Goal: Task Accomplishment & Management: Use online tool/utility

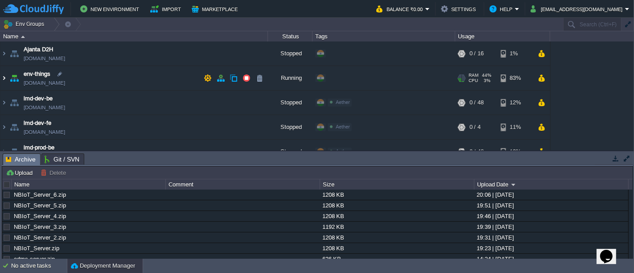
click at [4, 79] on img at bounding box center [3, 78] width 7 height 24
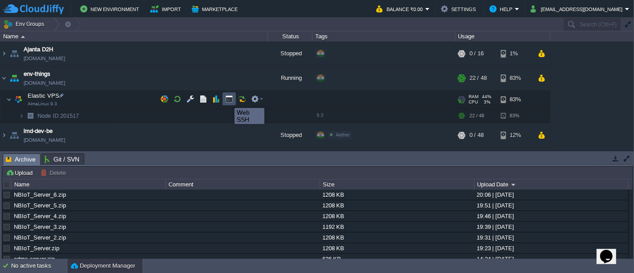
click at [228, 100] on button "button" at bounding box center [229, 99] width 8 height 8
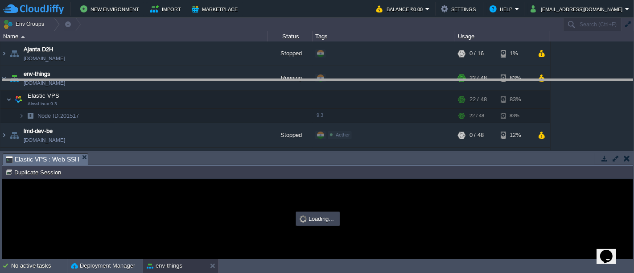
drag, startPoint x: 297, startPoint y: 164, endPoint x: 302, endPoint y: 90, distance: 74.1
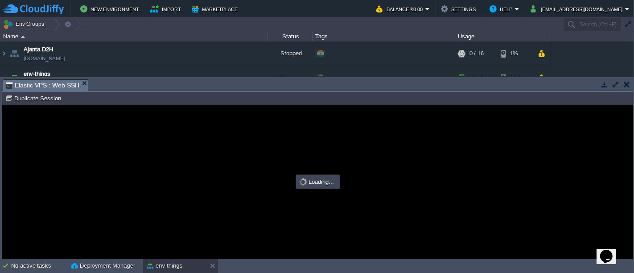
click at [615, 84] on button "button" at bounding box center [615, 84] width 8 height 8
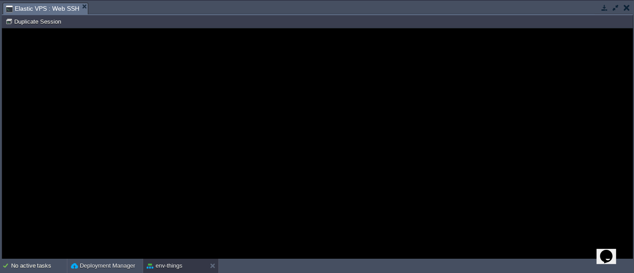
type input "#000000"
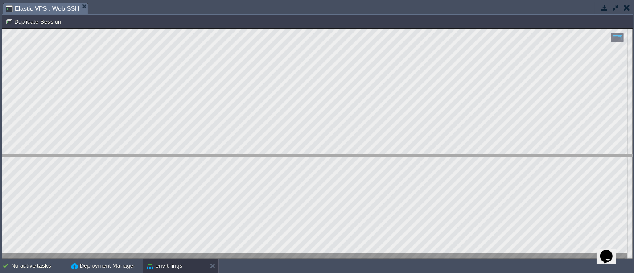
drag, startPoint x: 535, startPoint y: 14, endPoint x: 522, endPoint y: 167, distance: 153.4
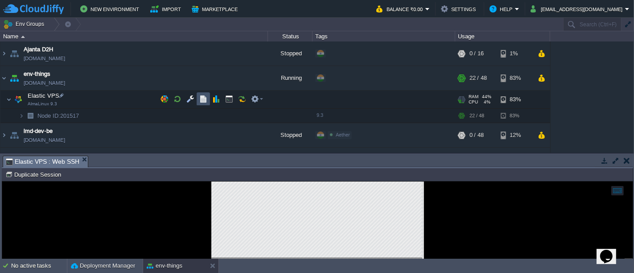
click at [202, 98] on button "button" at bounding box center [203, 99] width 8 height 8
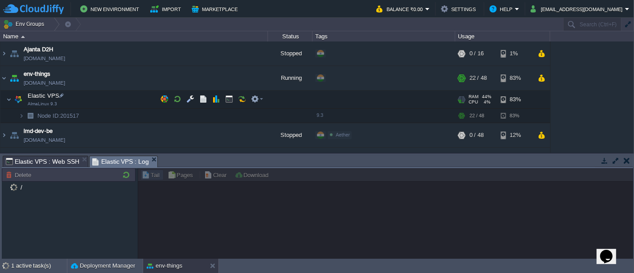
click at [113, 95] on td "Elastic VPS AlmaLinux 9.3" at bounding box center [133, 99] width 267 height 18
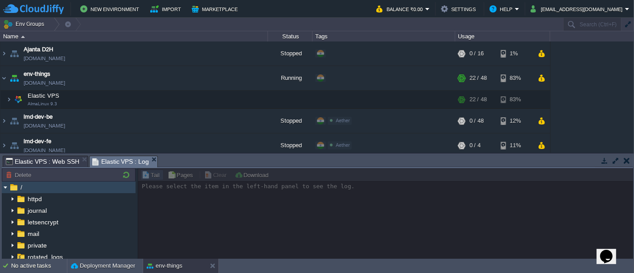
click at [23, 186] on span "/" at bounding box center [21, 187] width 5 height 8
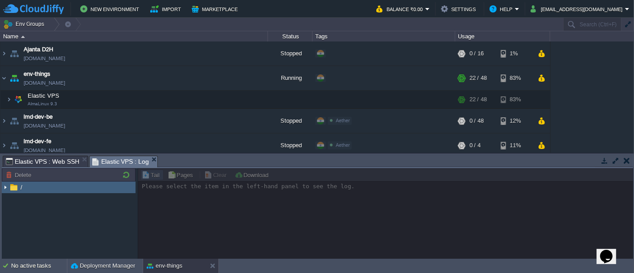
click at [23, 186] on span "/" at bounding box center [21, 187] width 5 height 8
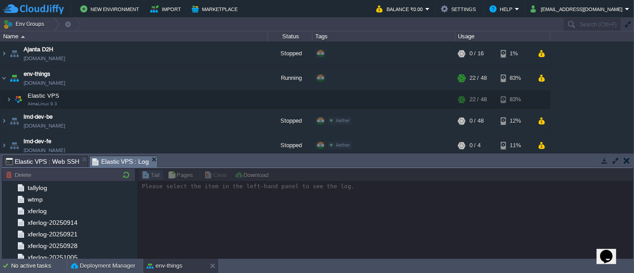
scroll to position [513, 0]
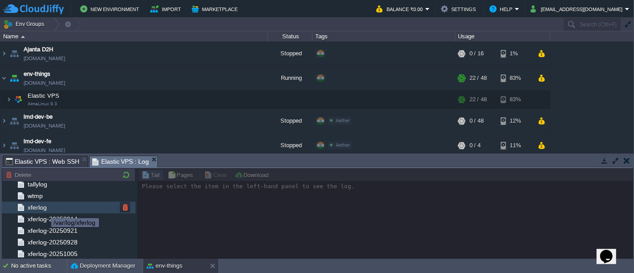
click at [43, 204] on span "xferlog" at bounding box center [37, 207] width 22 height 8
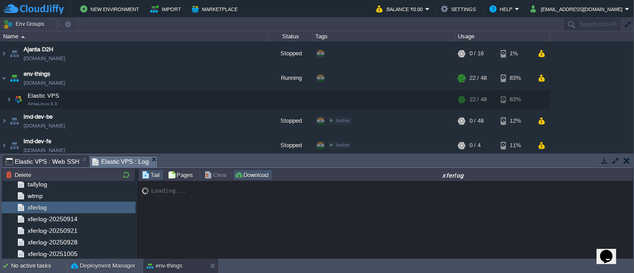
click at [240, 171] on button "Download" at bounding box center [252, 175] width 37 height 8
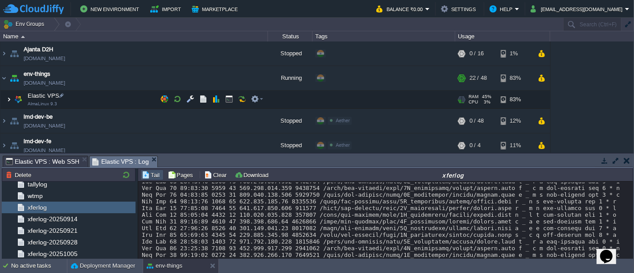
click at [8, 98] on img at bounding box center [8, 99] width 5 height 18
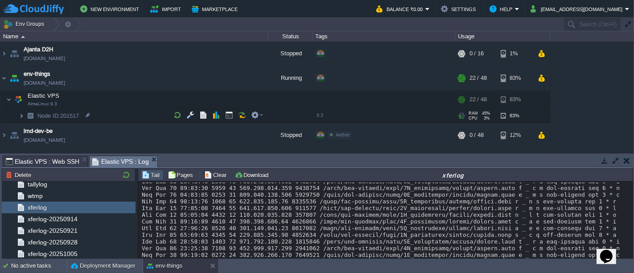
click at [21, 115] on img at bounding box center [21, 116] width 5 height 14
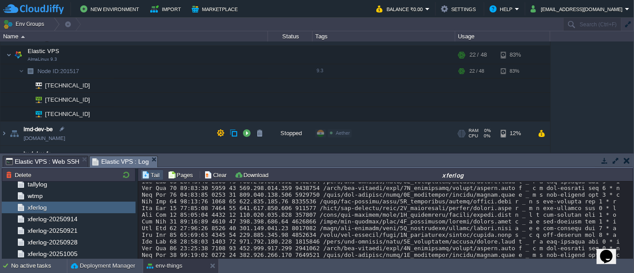
scroll to position [45, 0]
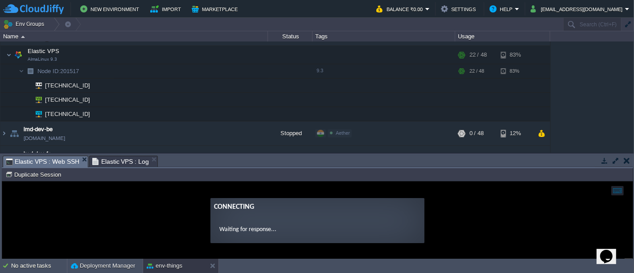
click at [61, 160] on span "Elastic VPS : Web SSH" at bounding box center [43, 161] width 74 height 11
click at [614, 160] on button "button" at bounding box center [615, 160] width 8 height 8
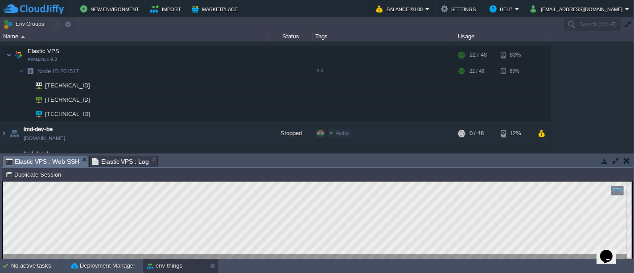
click at [613, 160] on button "button" at bounding box center [615, 160] width 8 height 8
